Goal: Task Accomplishment & Management: Complete application form

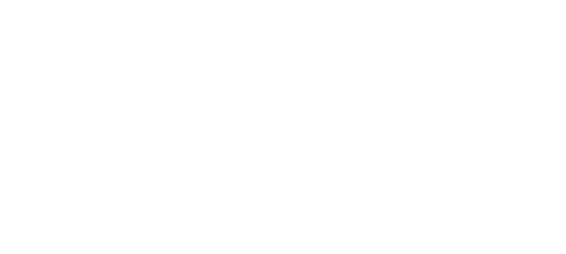
select select
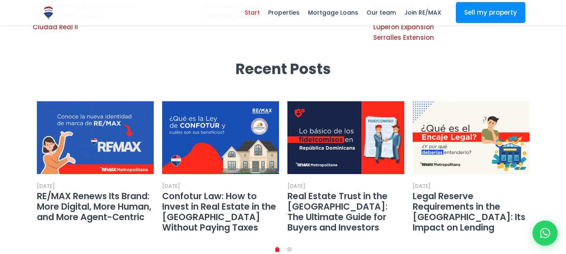
scroll to position [1637, 0]
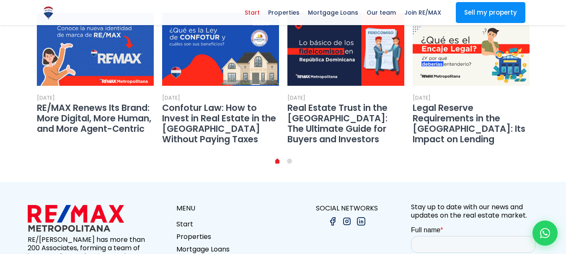
click at [334, 217] on img at bounding box center [333, 222] width 10 height 10
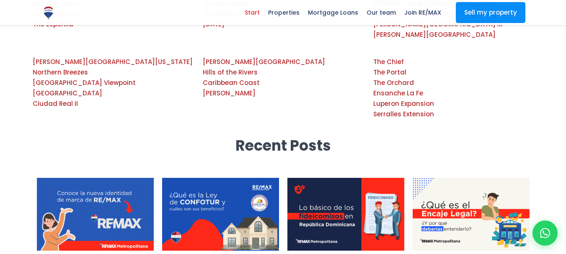
scroll to position [1637, 0]
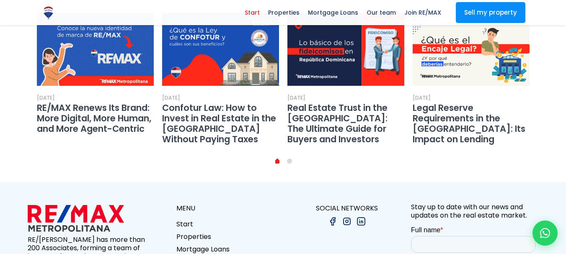
click at [332, 217] on img at bounding box center [333, 222] width 10 height 10
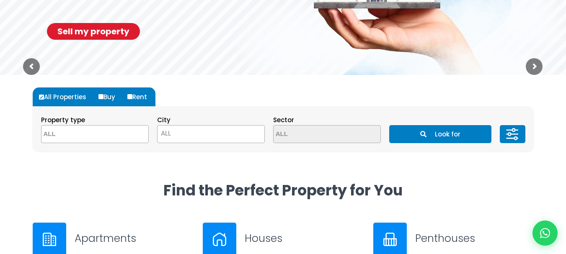
scroll to position [0, 0]
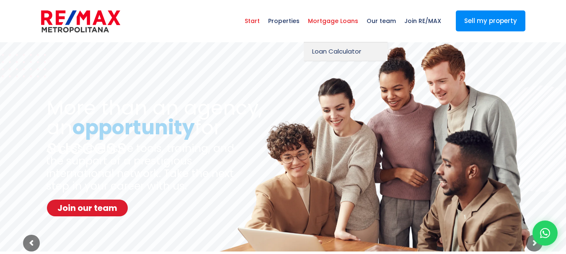
click at [338, 20] on font "Mortgage Loans" at bounding box center [333, 21] width 50 height 8
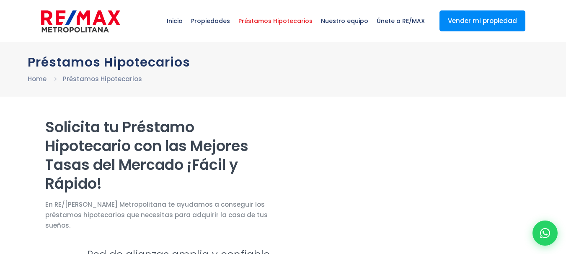
select select "IN"
